Goal: Check status: Check status

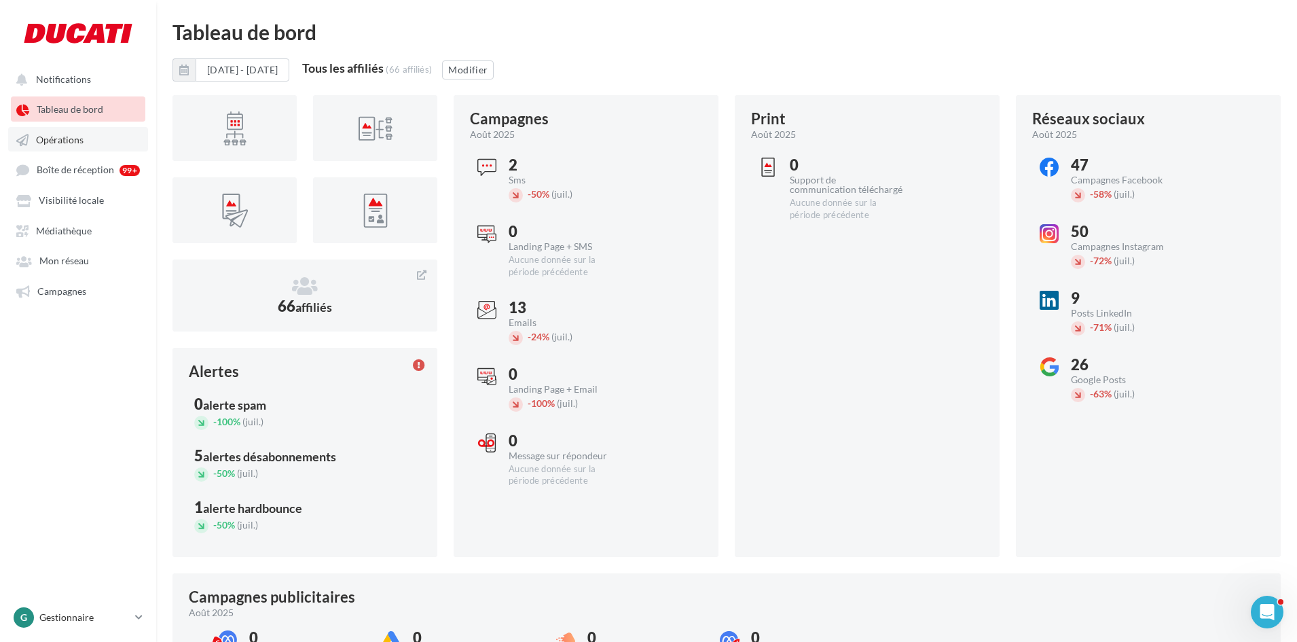
click at [72, 148] on link "Opérations" at bounding box center [78, 139] width 140 height 24
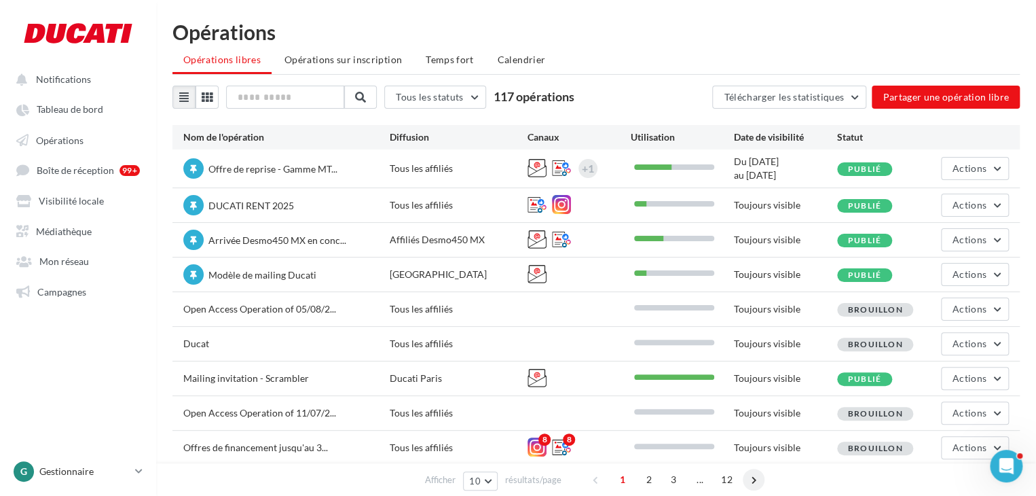
click at [757, 477] on span at bounding box center [754, 480] width 22 height 22
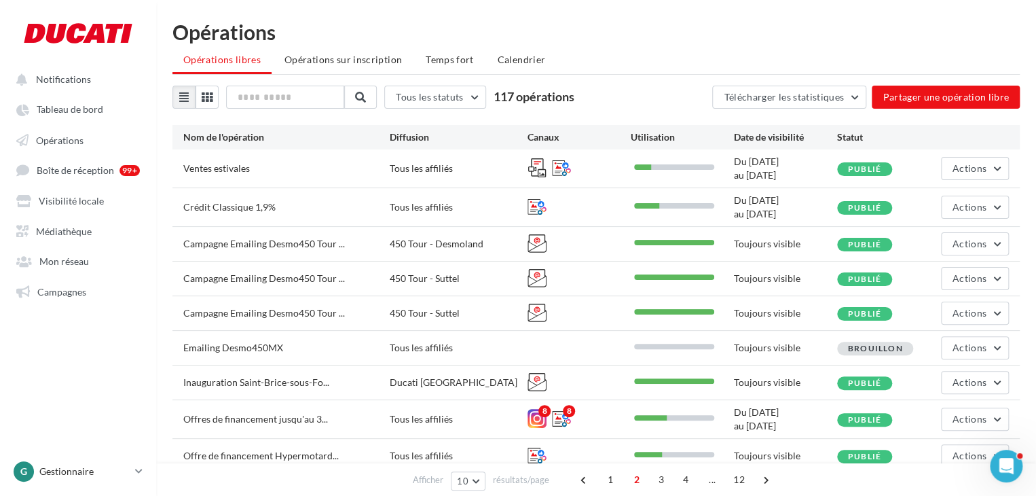
click at [757, 477] on span at bounding box center [766, 480] width 22 height 22
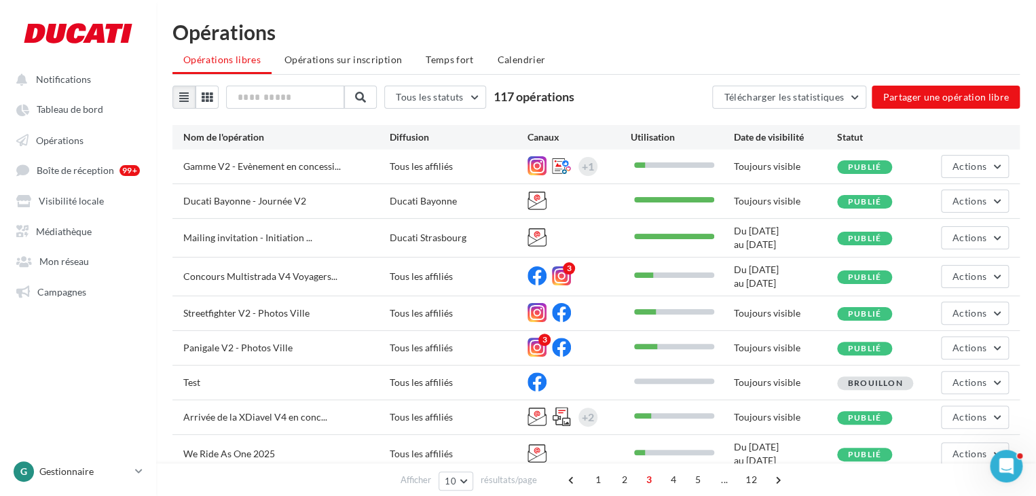
click at [757, 477] on span "12" at bounding box center [751, 480] width 22 height 22
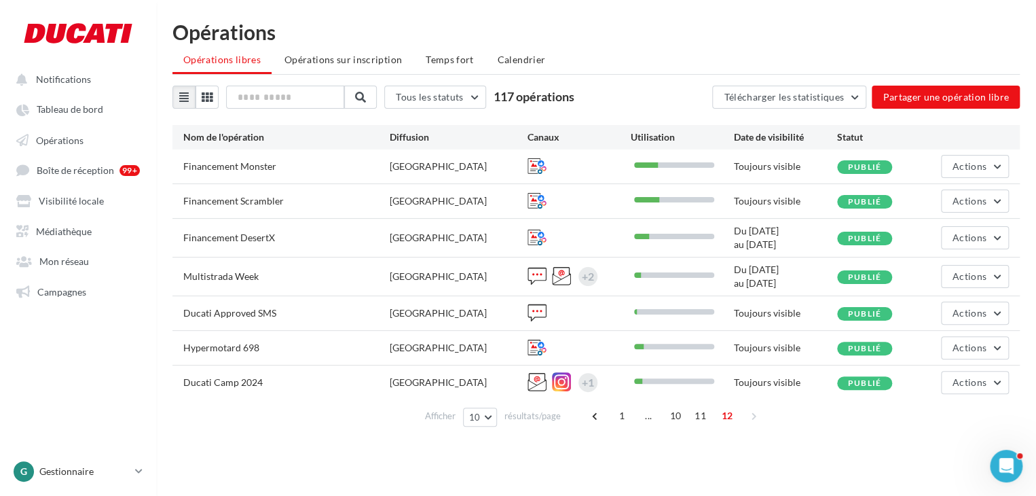
click at [751, 411] on div "1 ... 10 11 12" at bounding box center [676, 416] width 183 height 22
click at [598, 409] on span at bounding box center [596, 416] width 22 height 22
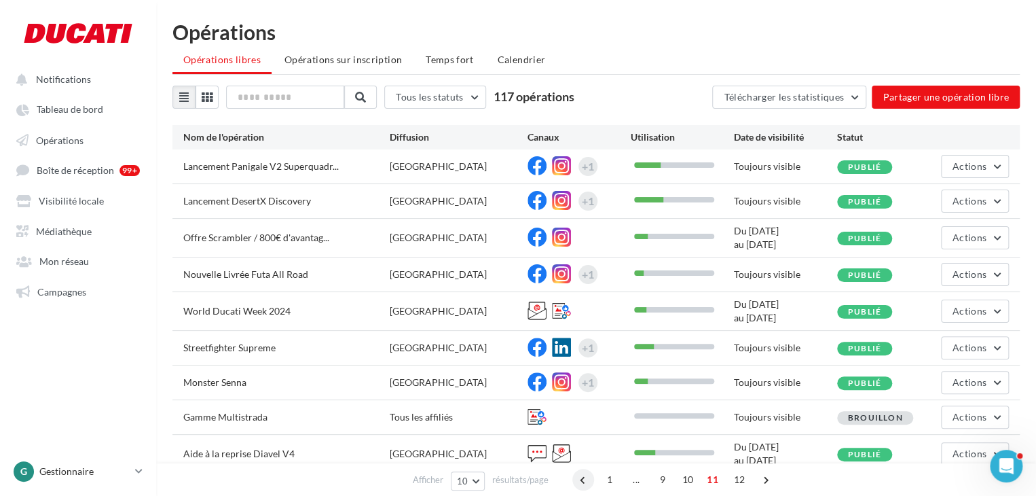
click at [583, 485] on span at bounding box center [583, 480] width 22 height 22
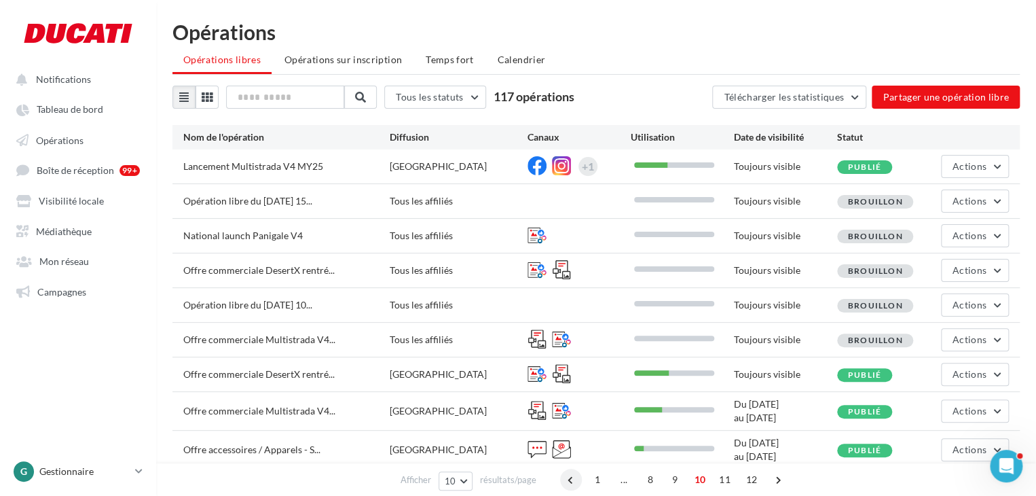
click at [576, 476] on span at bounding box center [571, 480] width 22 height 22
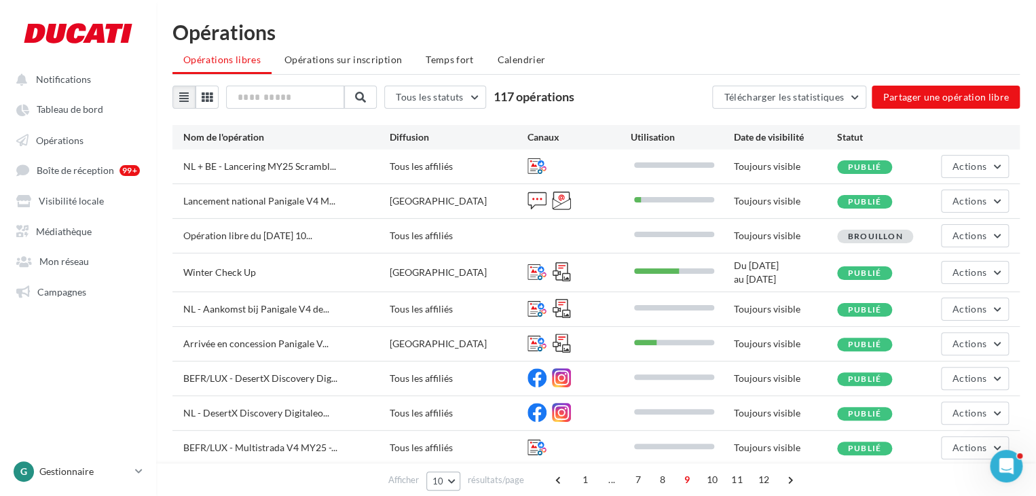
click at [444, 477] on button "10" at bounding box center [443, 480] width 35 height 19
click at [445, 456] on span "100" at bounding box center [445, 455] width 16 height 11
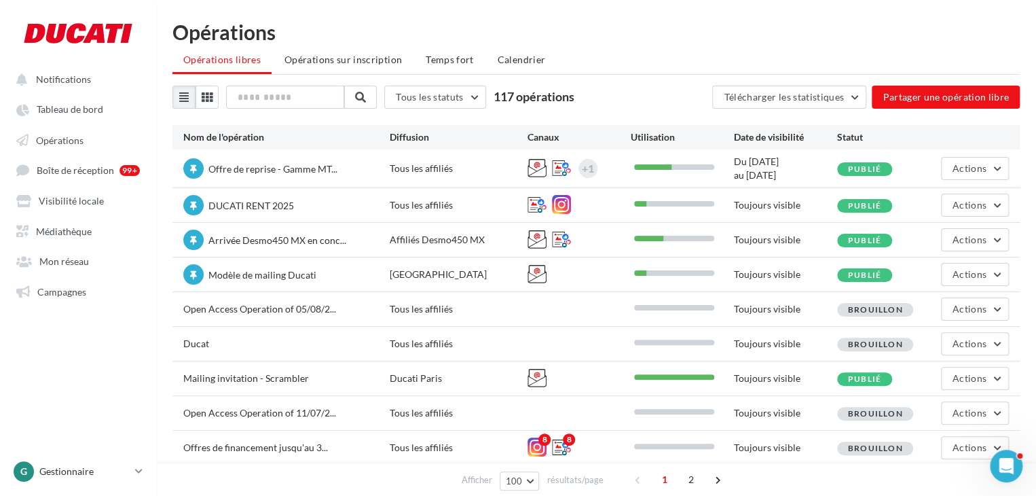
scroll to position [272, 0]
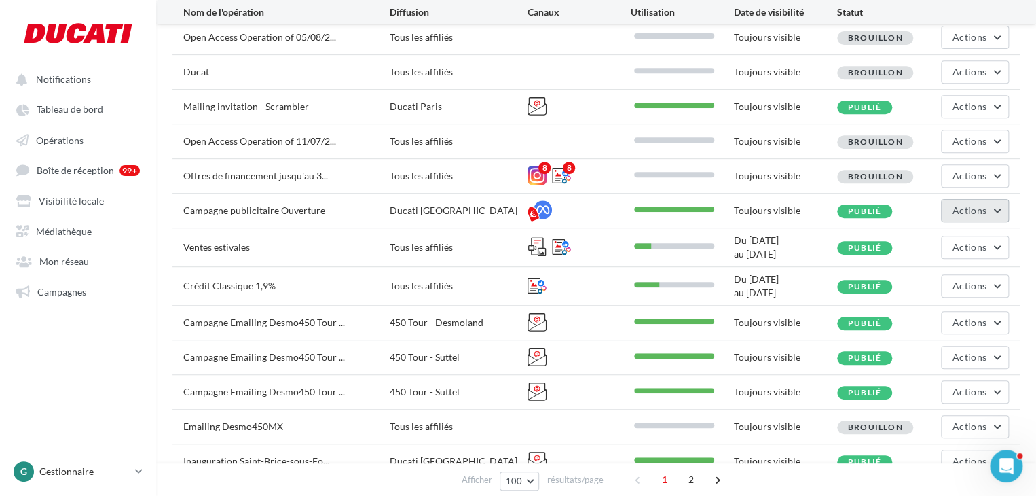
click at [985, 219] on button "Actions" at bounding box center [975, 210] width 68 height 23
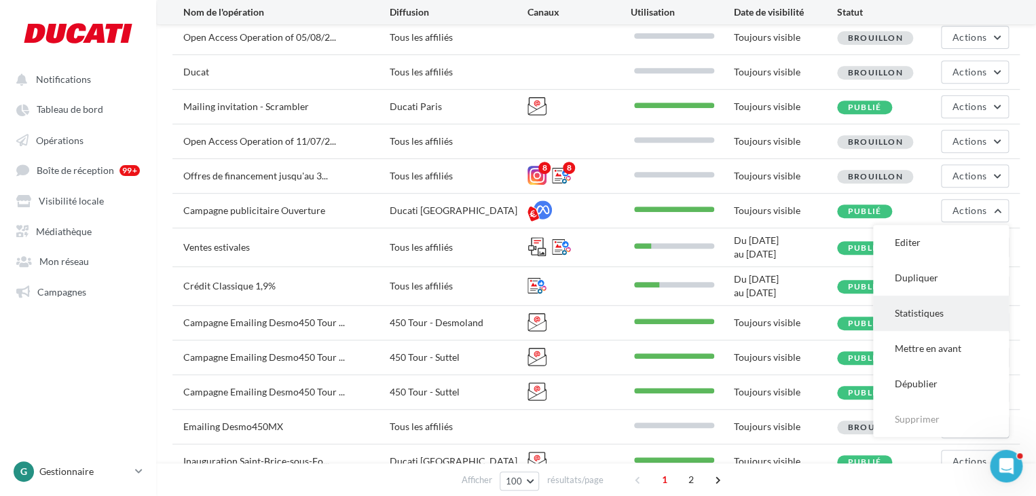
click at [971, 312] on button "Statistiques" at bounding box center [941, 312] width 136 height 35
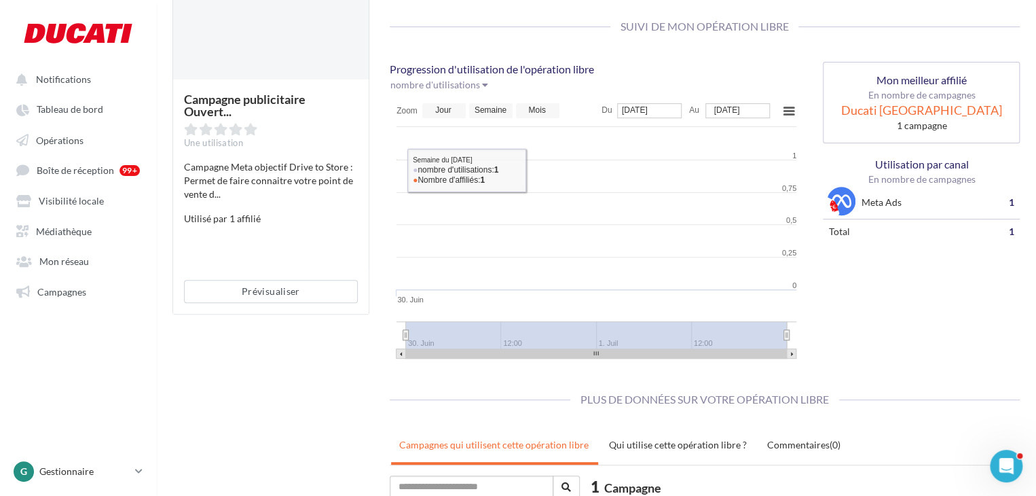
scroll to position [252, 0]
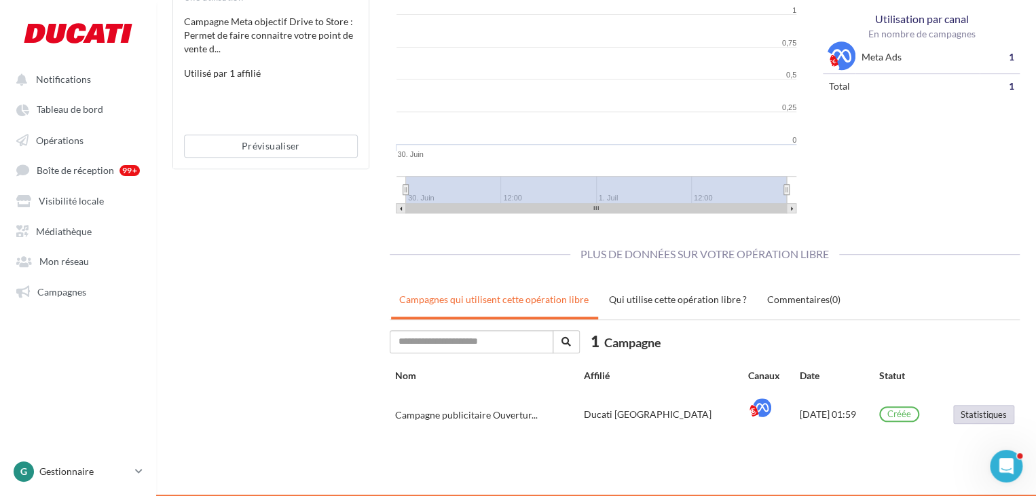
click at [969, 414] on button "Statistiques" at bounding box center [983, 414] width 61 height 19
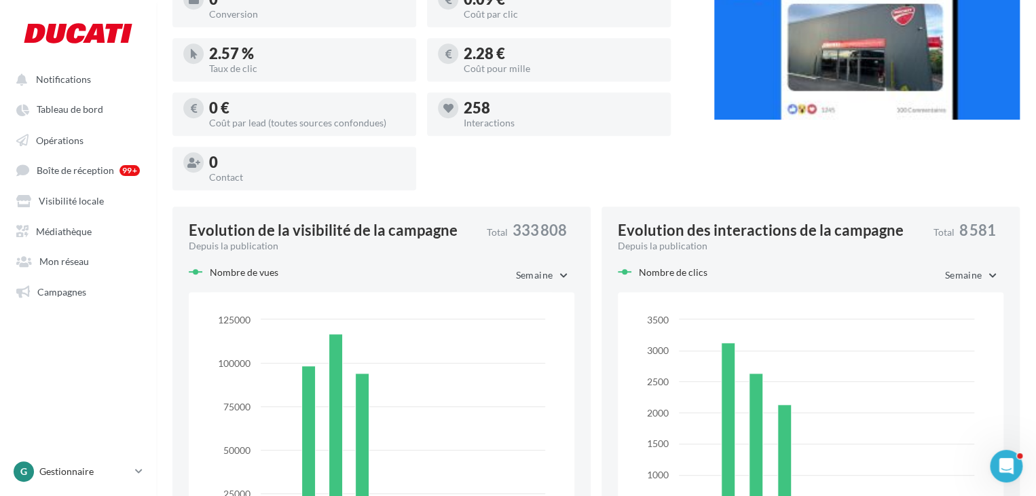
scroll to position [478, 0]
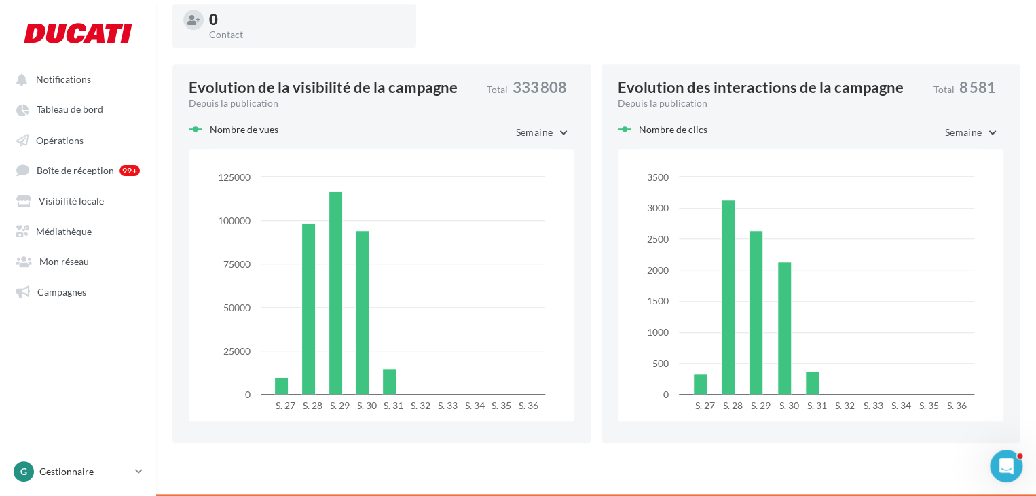
click at [547, 130] on span "Semaine" at bounding box center [534, 132] width 37 height 12
click at [520, 166] on button "Mois" at bounding box center [524, 166] width 102 height 35
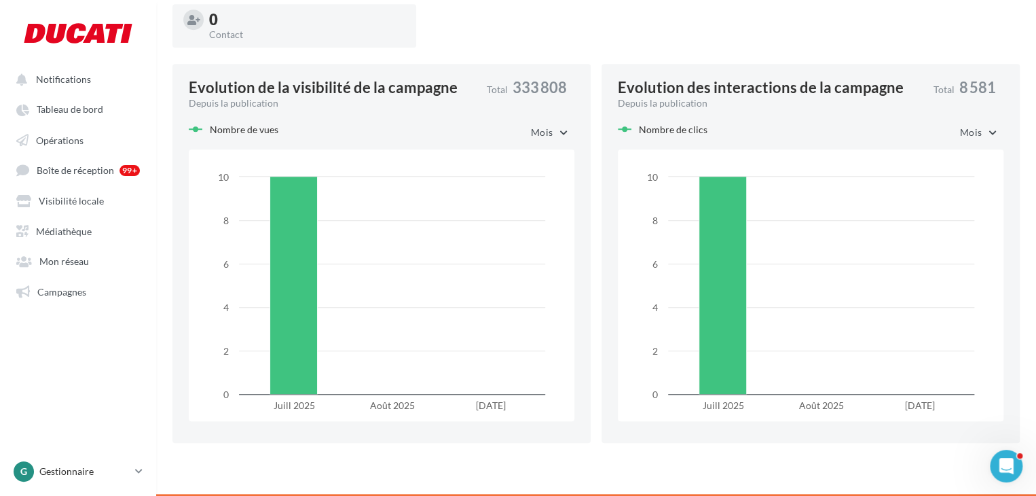
click at [540, 135] on span "Mois" at bounding box center [542, 132] width 22 height 12
click at [539, 128] on span "Mois" at bounding box center [542, 132] width 22 height 12
click at [538, 130] on span "Mois" at bounding box center [542, 132] width 22 height 12
click at [517, 203] on span "Semaine" at bounding box center [511, 202] width 35 height 12
